Goal: Information Seeking & Learning: Learn about a topic

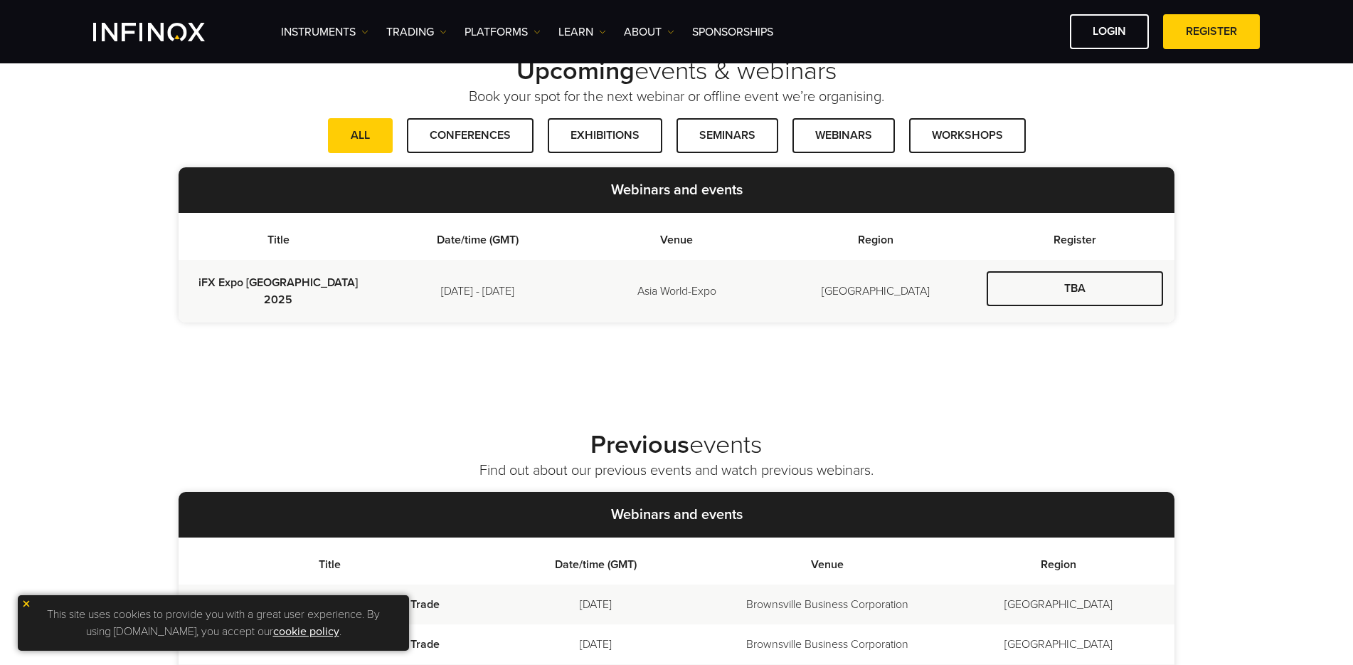
scroll to position [379, 0]
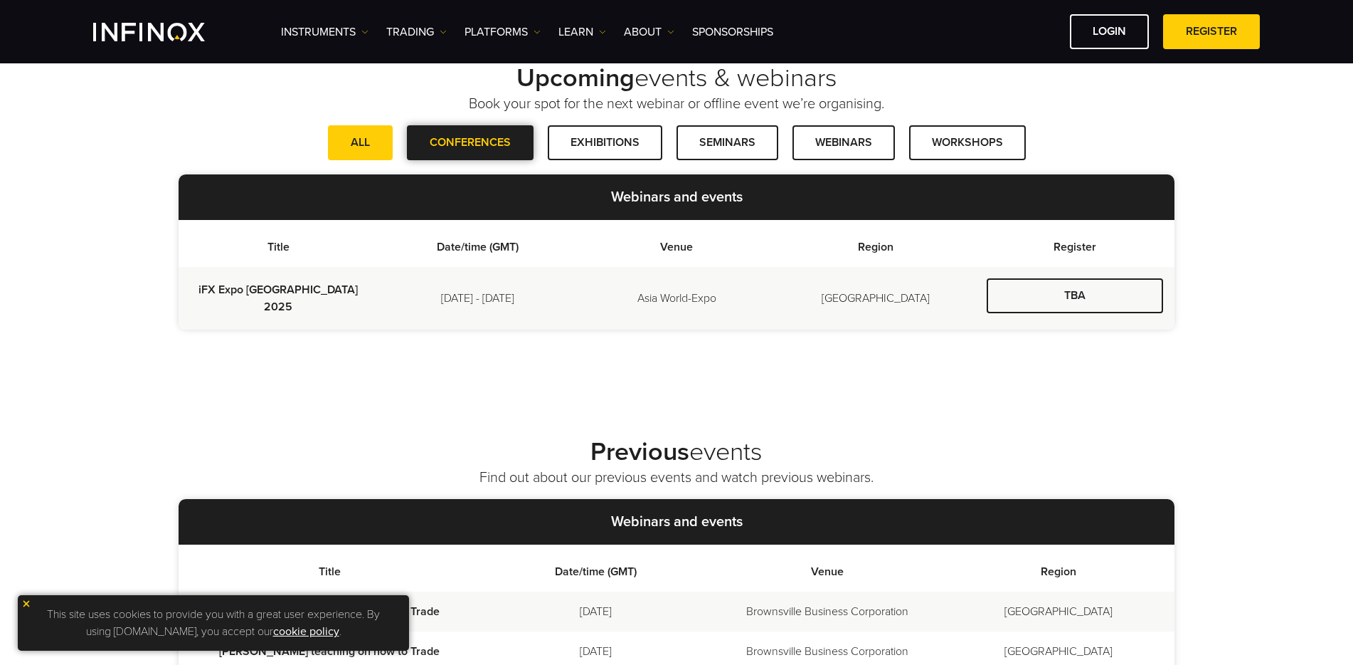
click at [470, 143] on span at bounding box center [470, 143] width 0 height 0
click at [378, 139] on link "ALL" at bounding box center [360, 142] width 65 height 35
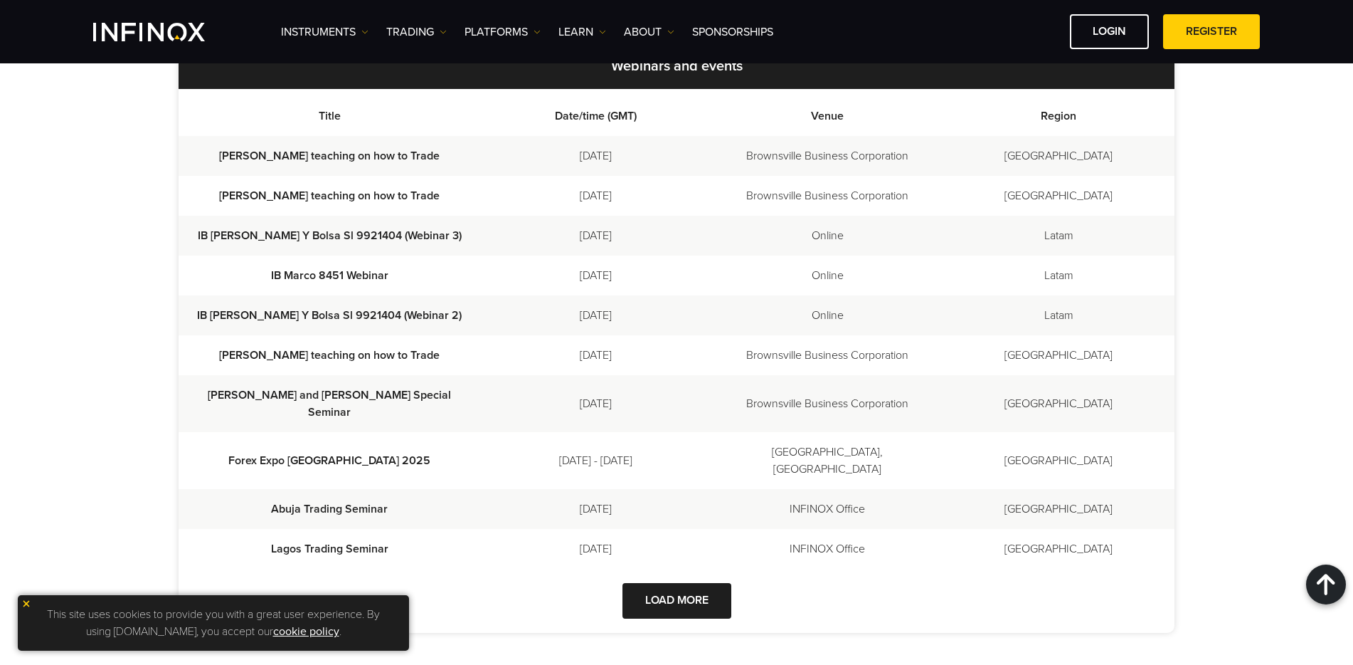
scroll to position [818, 0]
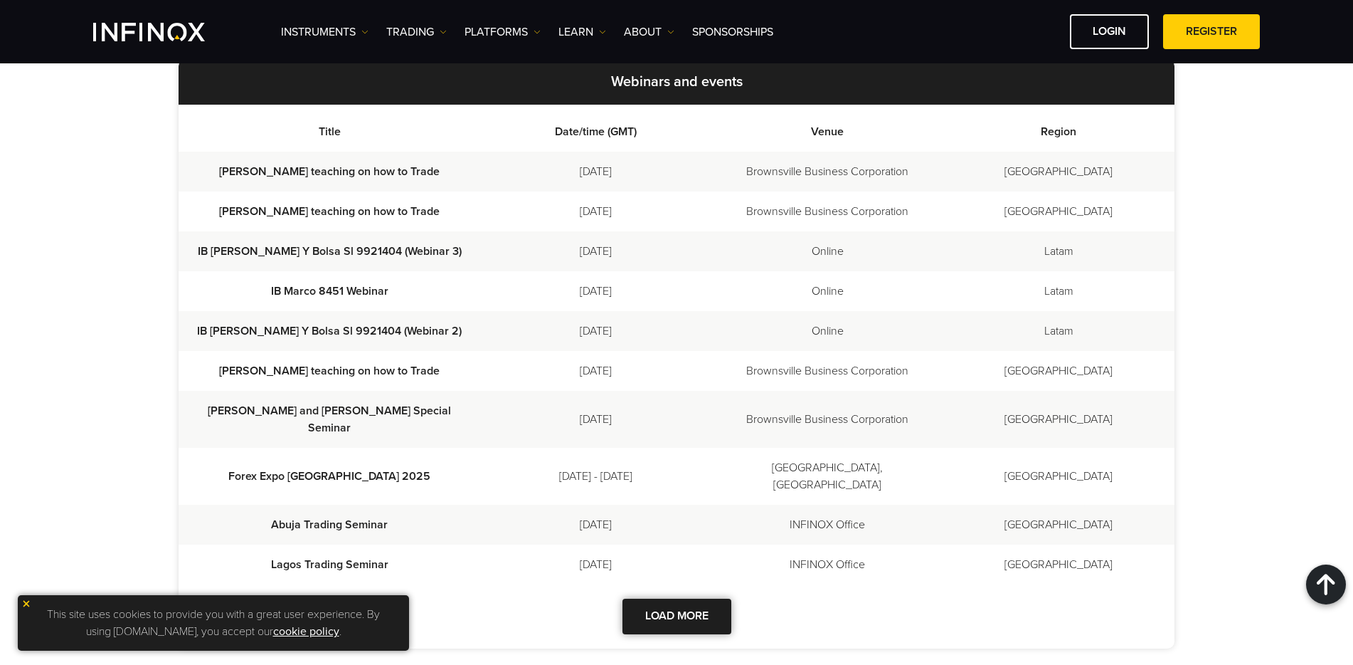
click at [664, 603] on button "Load More" at bounding box center [677, 615] width 109 height 35
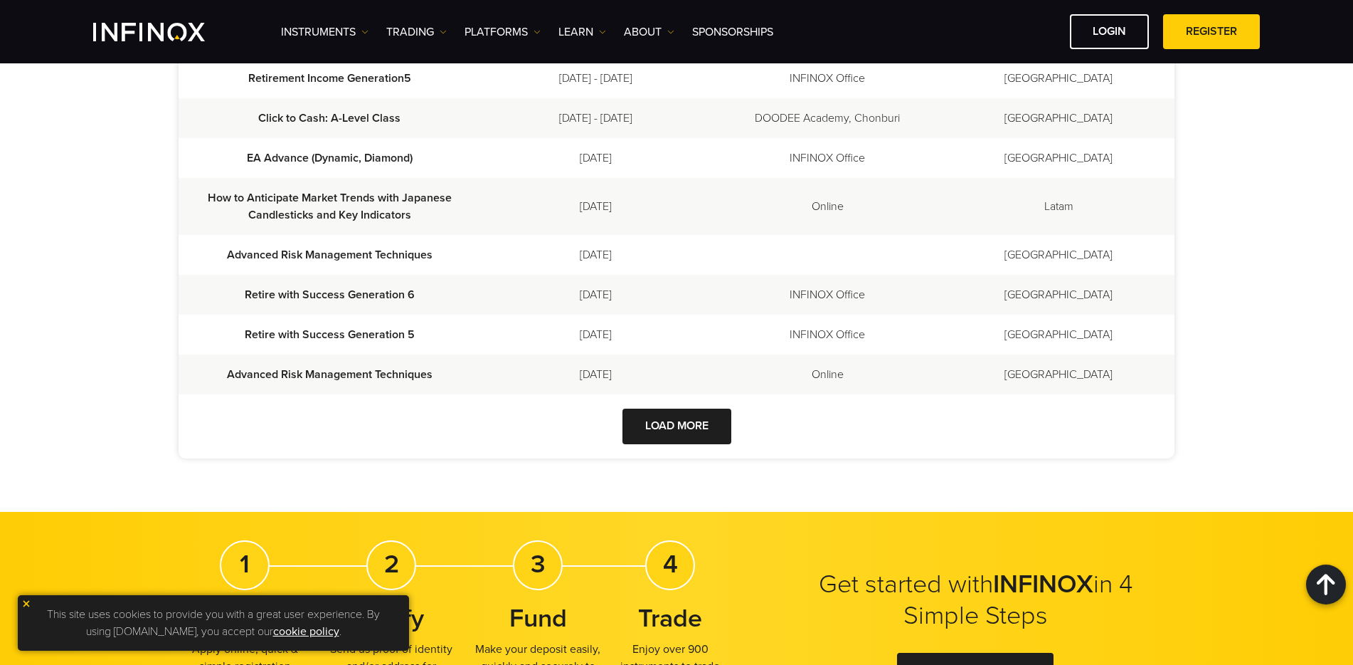
scroll to position [1387, 0]
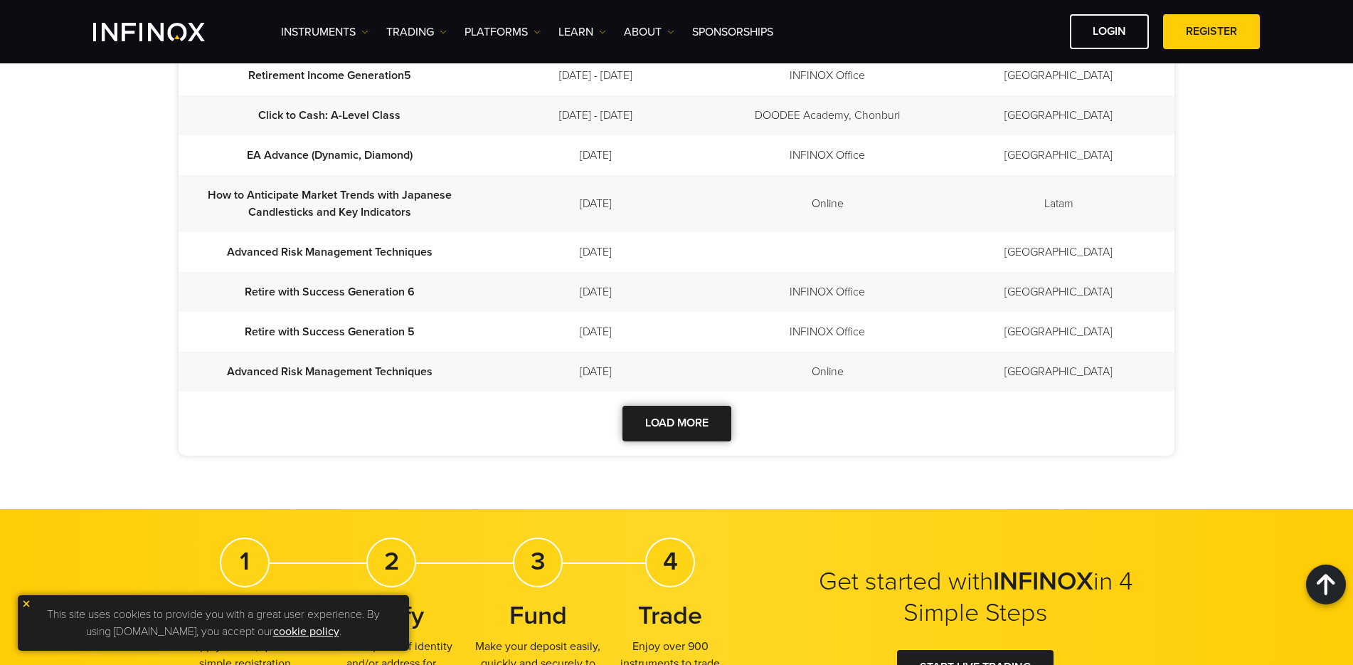
click at [667, 408] on button "Load More" at bounding box center [677, 423] width 109 height 35
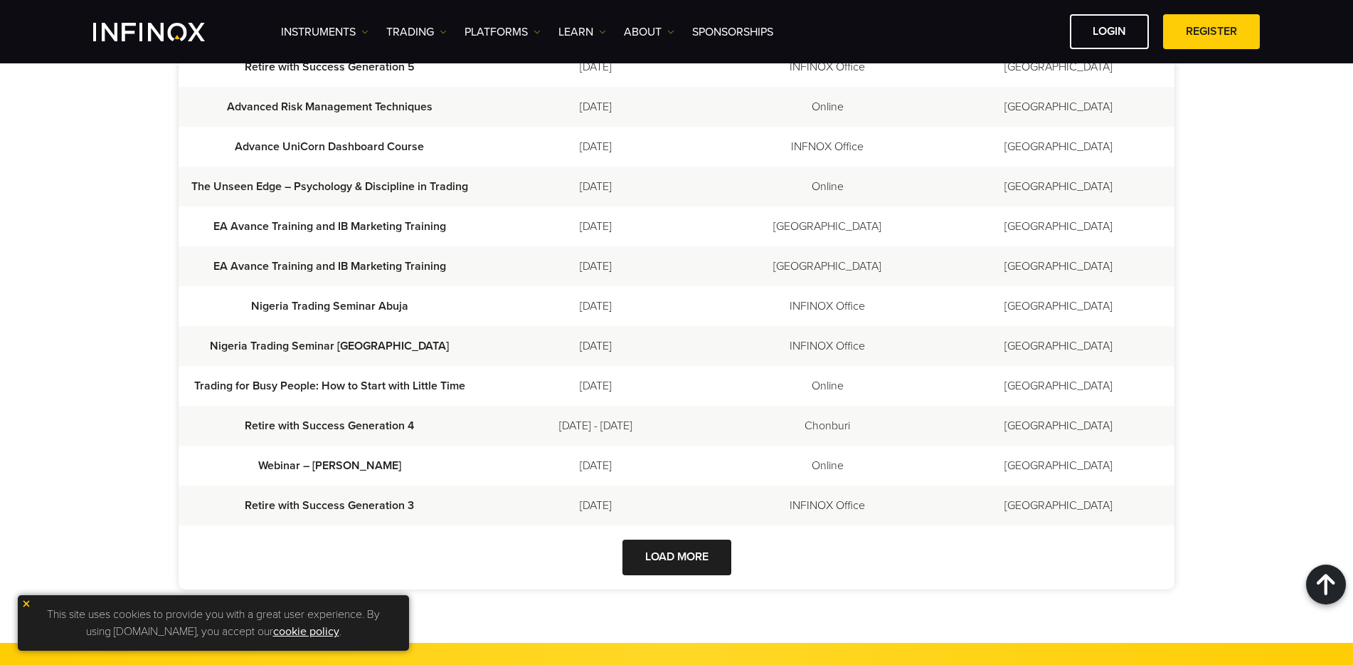
scroll to position [1669, 0]
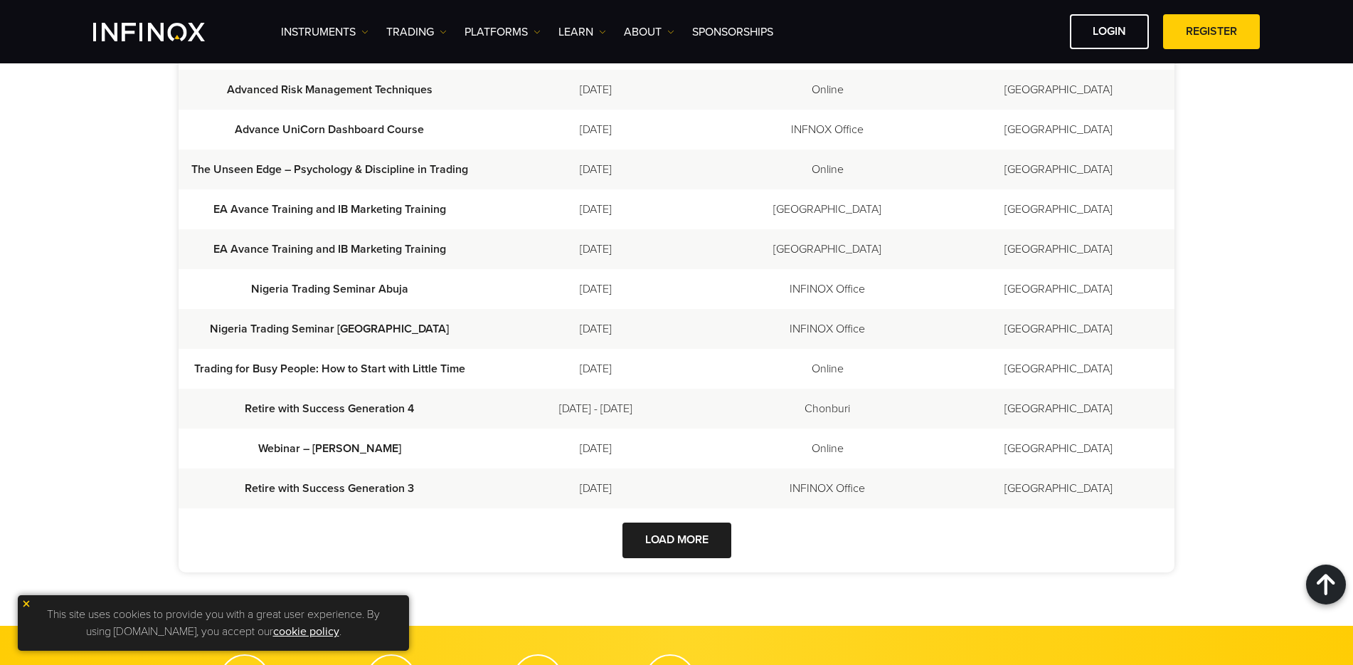
click at [663, 539] on button "Load More" at bounding box center [677, 539] width 109 height 35
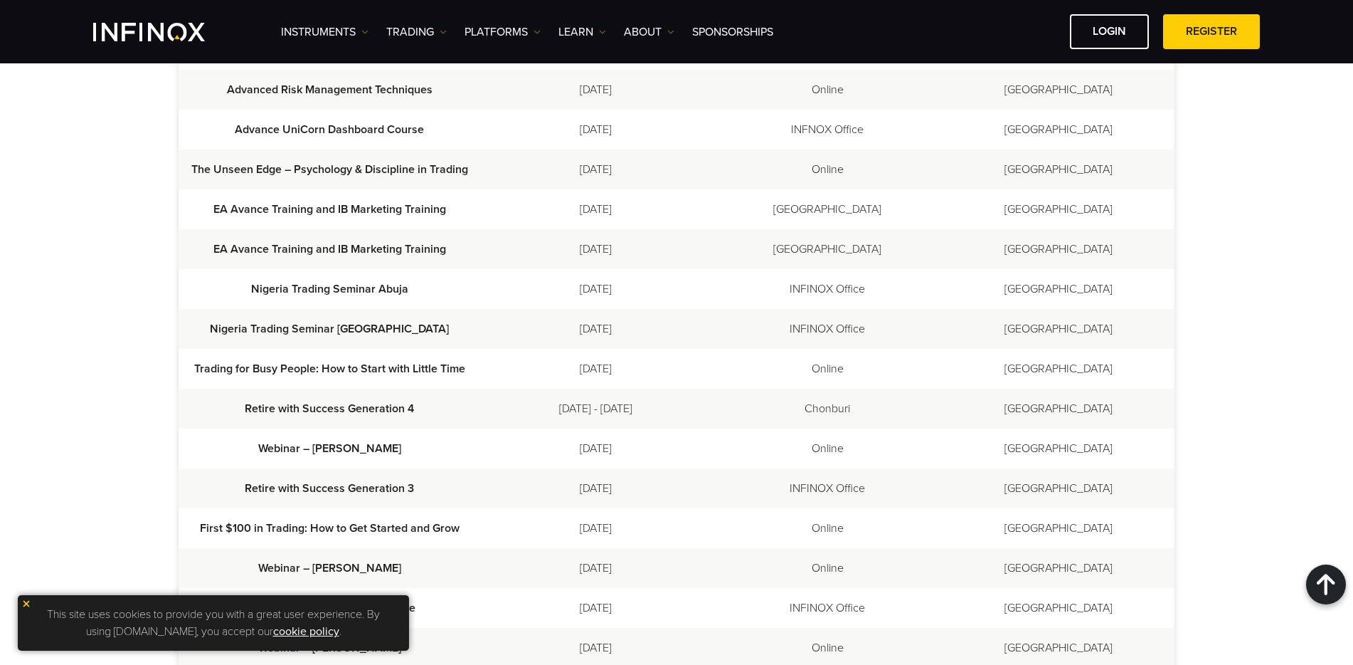
scroll to position [0, 0]
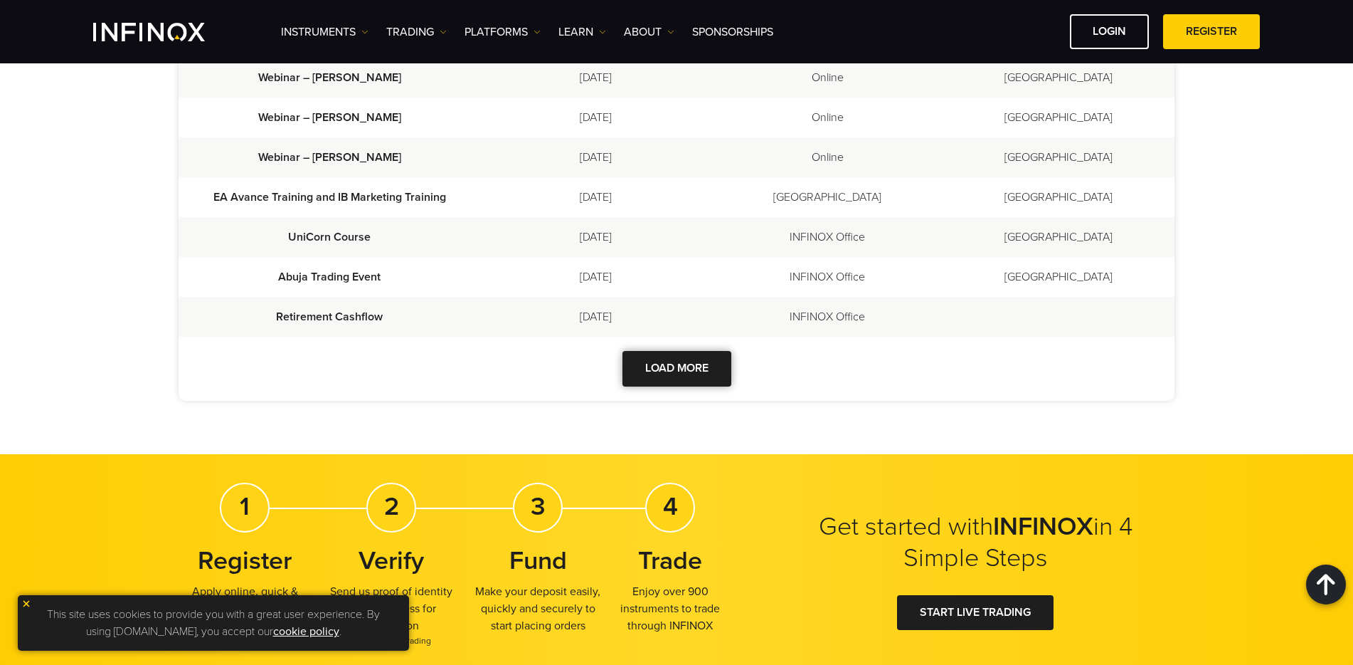
click at [681, 374] on button "Load More" at bounding box center [677, 368] width 109 height 35
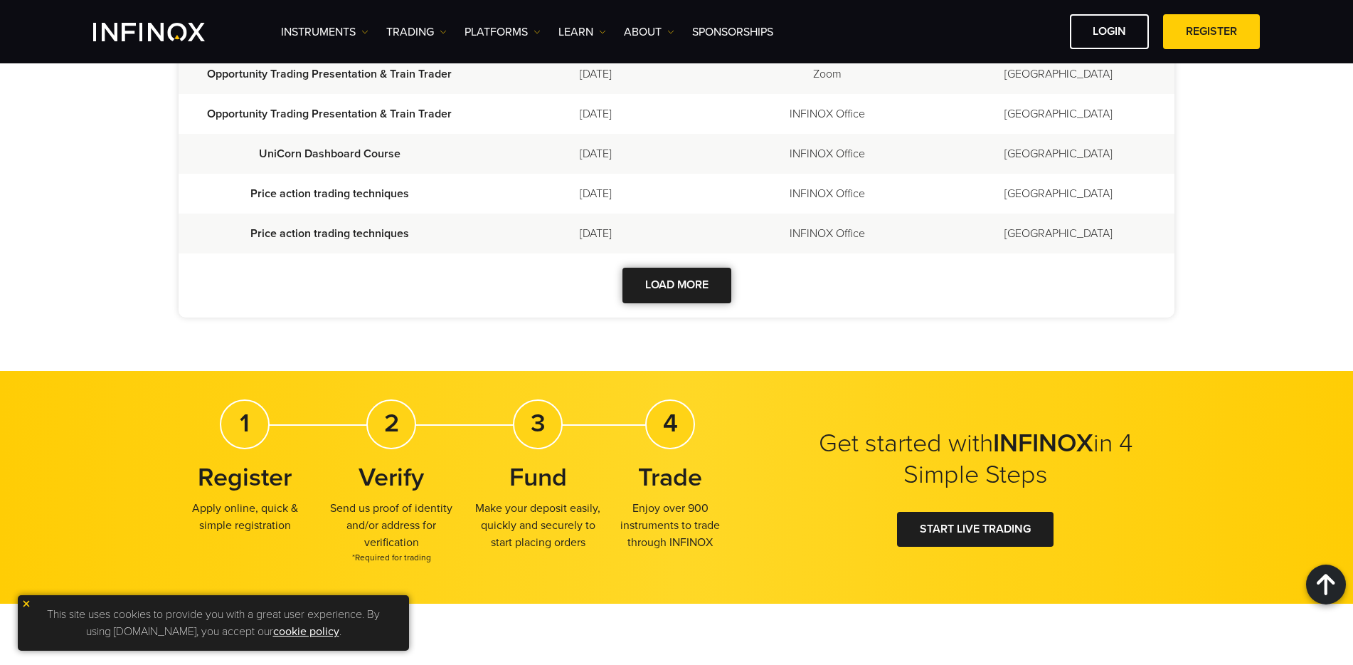
click at [674, 270] on button "Load More" at bounding box center [677, 285] width 109 height 35
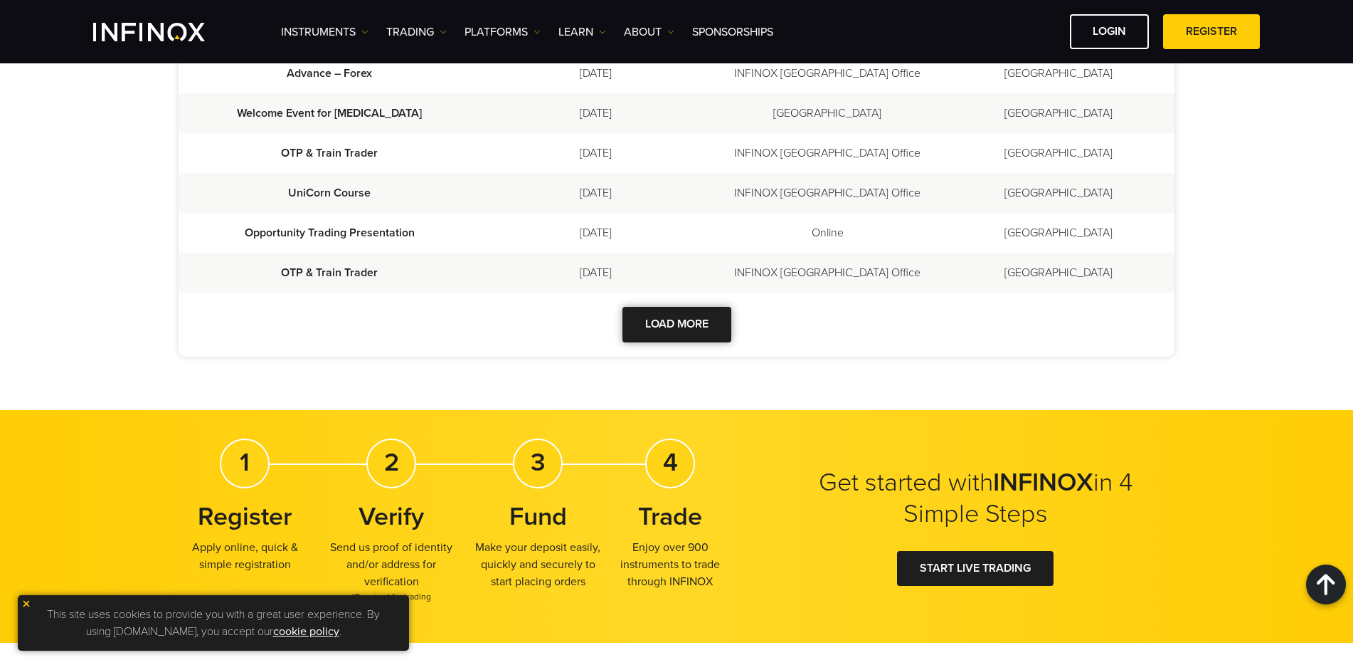
click at [662, 307] on button "Load More" at bounding box center [677, 324] width 109 height 35
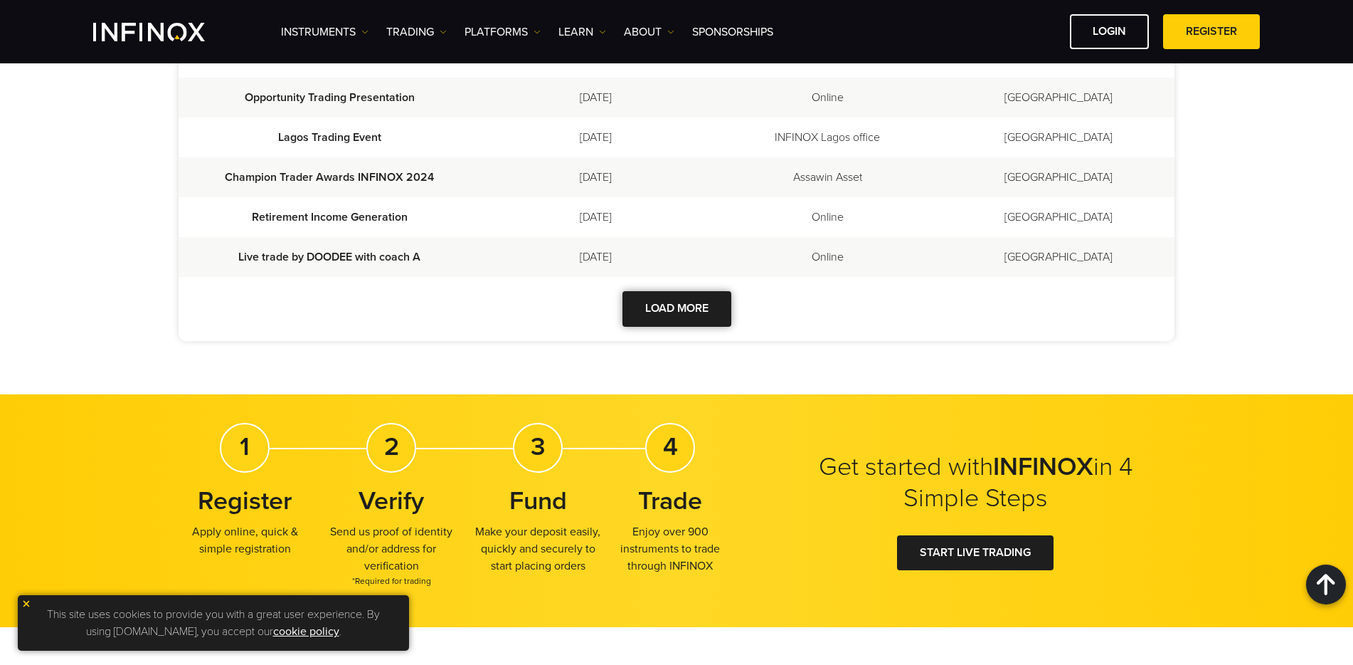
click at [670, 291] on button "Load More" at bounding box center [677, 308] width 109 height 35
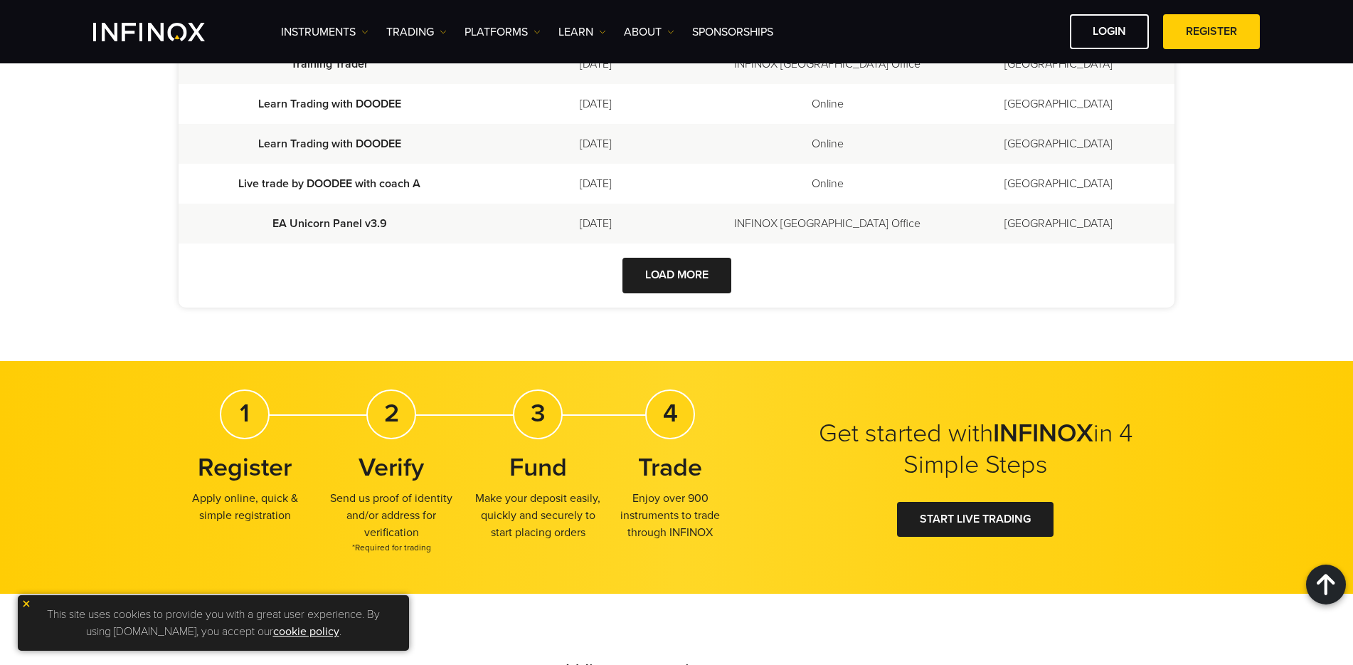
click at [675, 258] on button "Load More" at bounding box center [677, 275] width 109 height 35
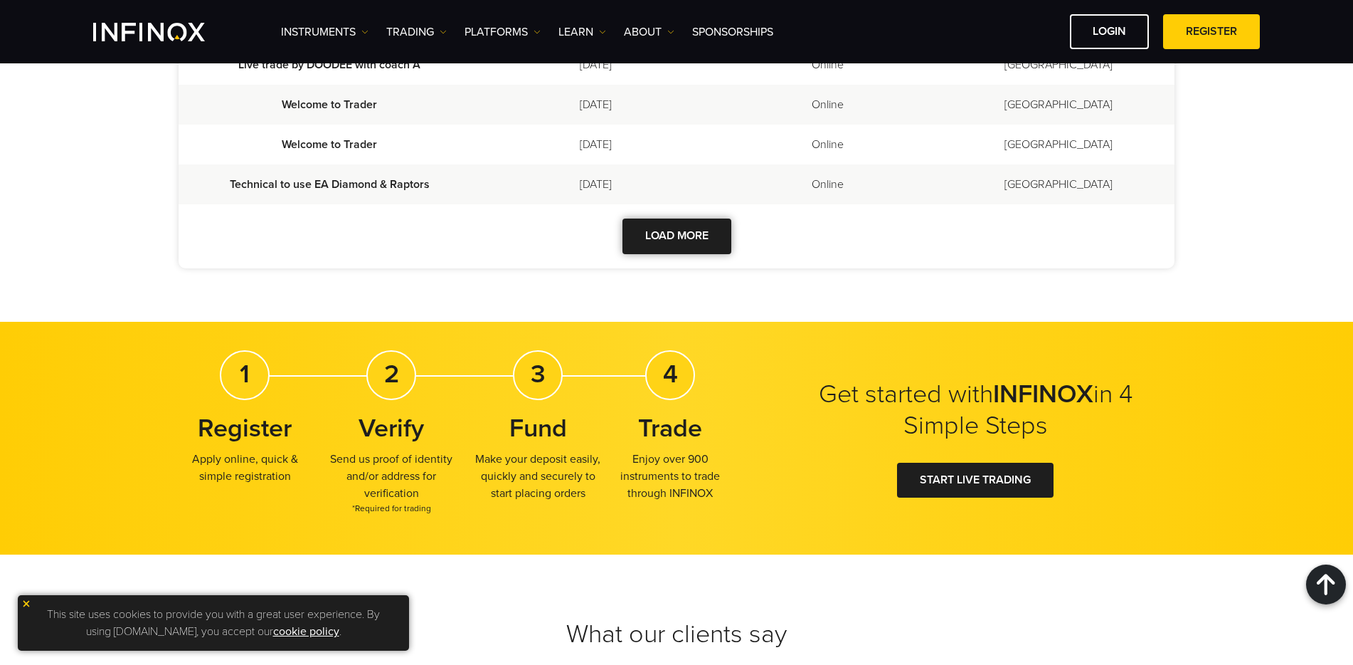
click at [678, 218] on button "Load More" at bounding box center [677, 235] width 109 height 35
